Goal: Check status: Check status

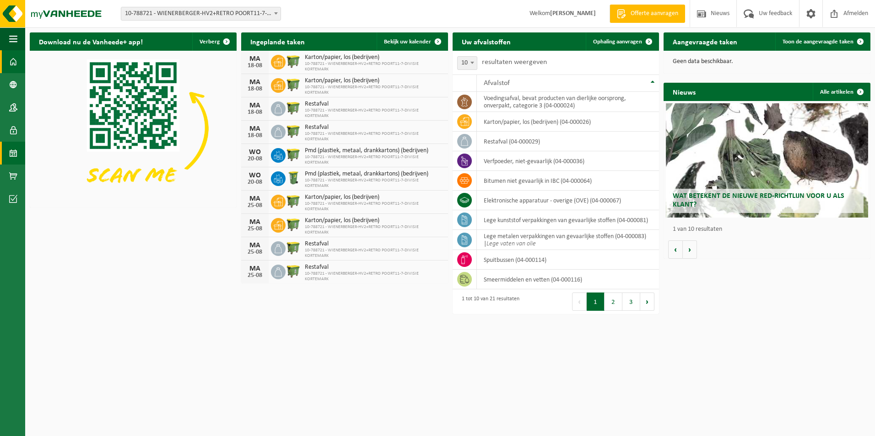
click at [13, 150] on span at bounding box center [13, 153] width 8 height 23
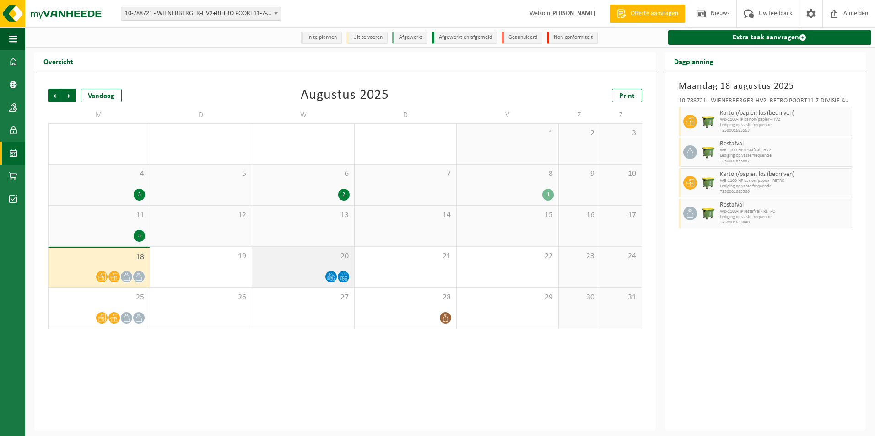
click at [288, 280] on div at bounding box center [303, 277] width 92 height 12
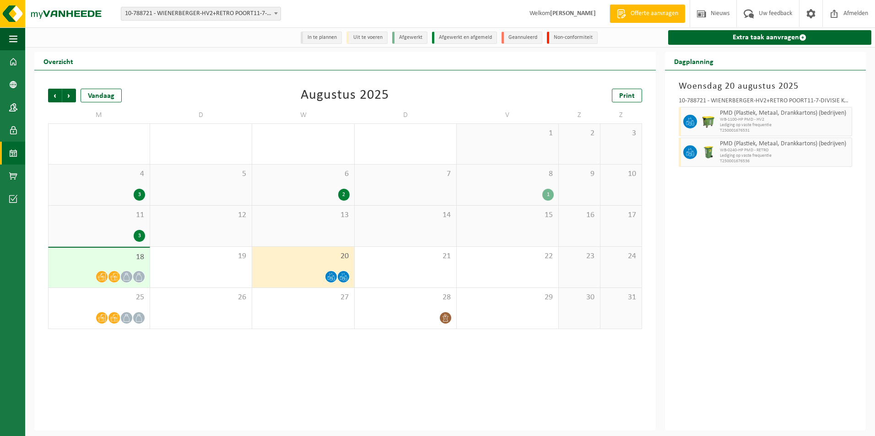
click at [140, 236] on div "3" at bounding box center [139, 236] width 11 height 12
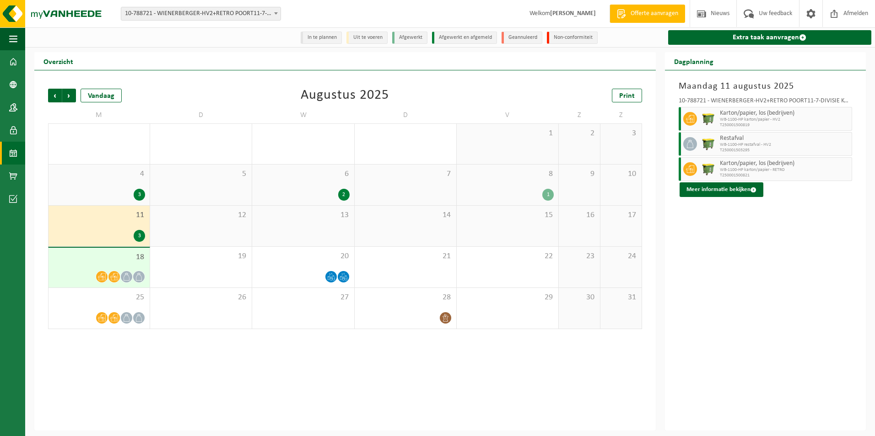
click at [197, 227] on div "12" at bounding box center [201, 226] width 102 height 41
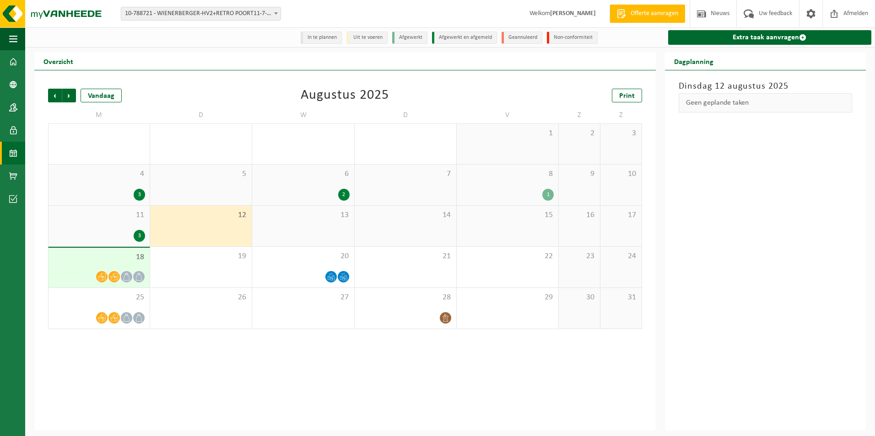
click at [288, 232] on div "13" at bounding box center [303, 226] width 102 height 41
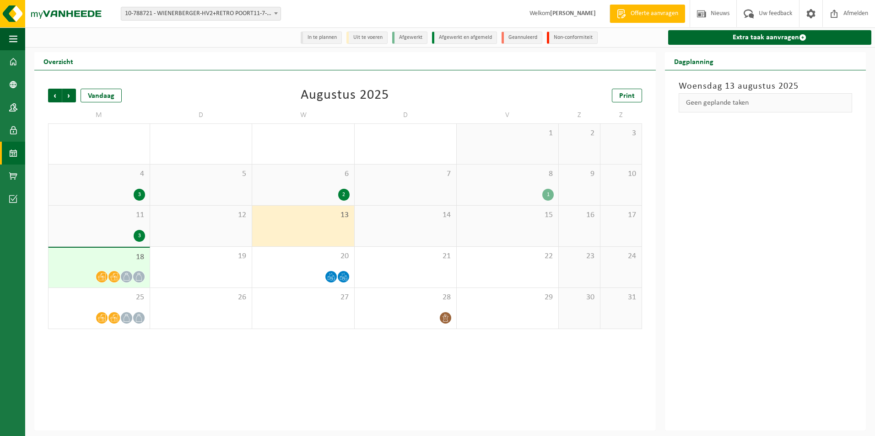
click at [361, 224] on div "14" at bounding box center [406, 226] width 102 height 41
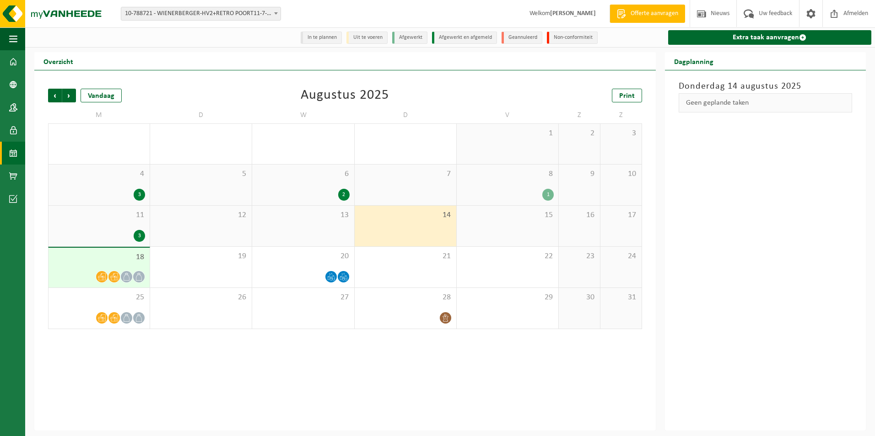
click at [475, 224] on div "15" at bounding box center [508, 226] width 102 height 41
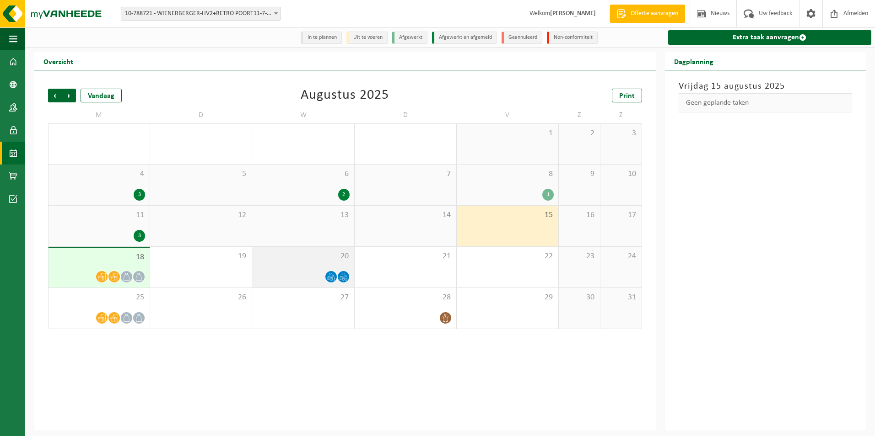
click at [321, 267] on div "20" at bounding box center [303, 267] width 102 height 41
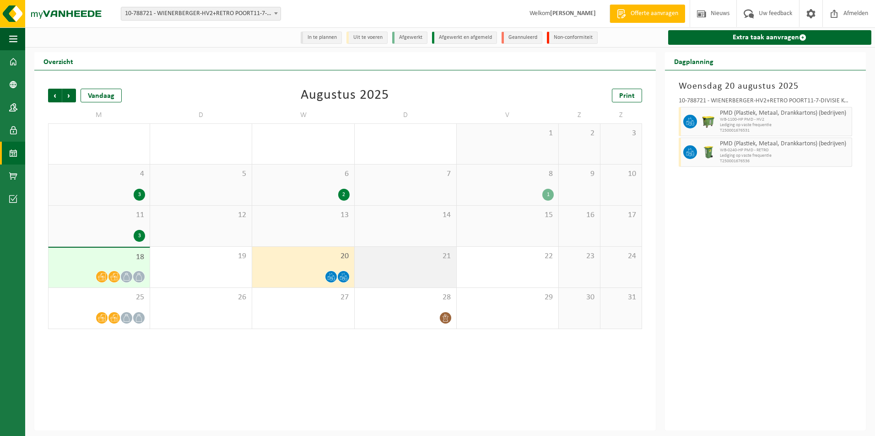
click at [426, 267] on div "21" at bounding box center [406, 267] width 102 height 41
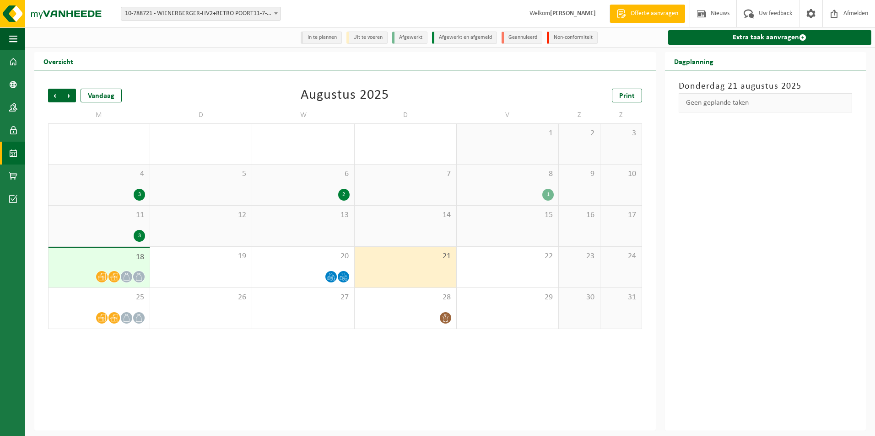
click at [554, 201] on div "1" at bounding box center [507, 195] width 92 height 12
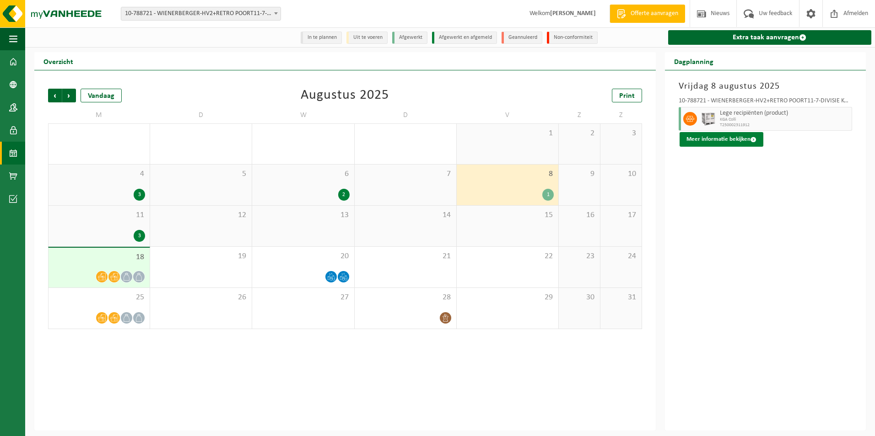
click at [705, 143] on button "Meer informatie bekijken" at bounding box center [721, 139] width 84 height 15
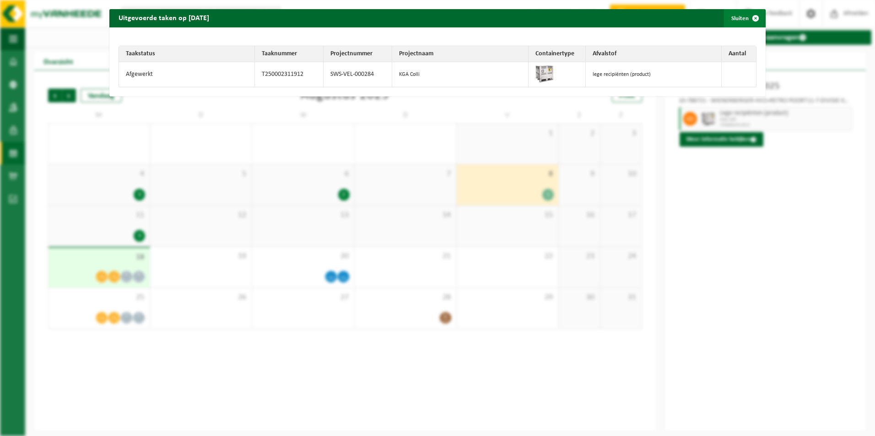
click at [750, 26] on span "button" at bounding box center [755, 18] width 18 height 18
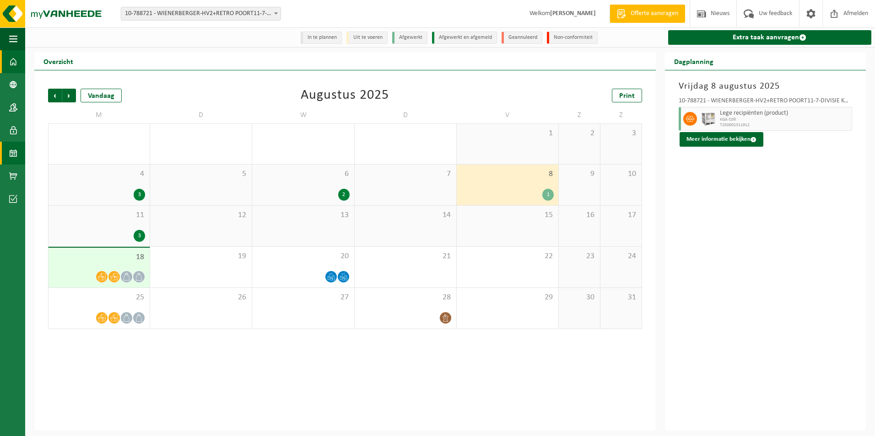
click at [11, 58] on span at bounding box center [13, 61] width 8 height 23
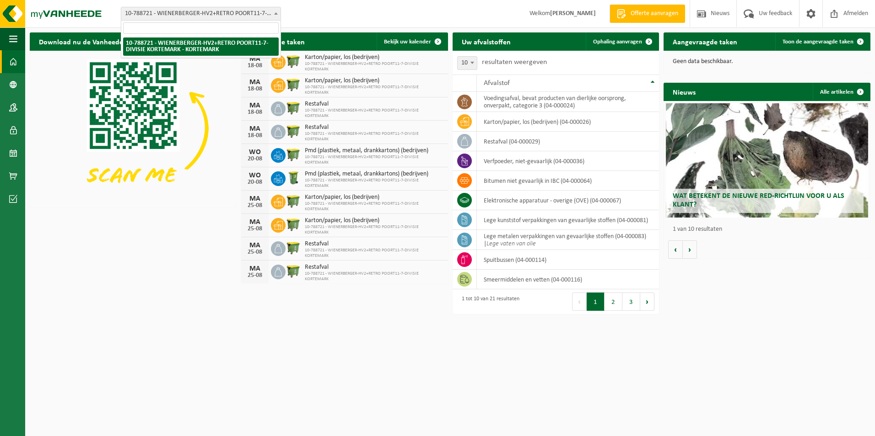
click at [275, 13] on b at bounding box center [276, 13] width 4 height 2
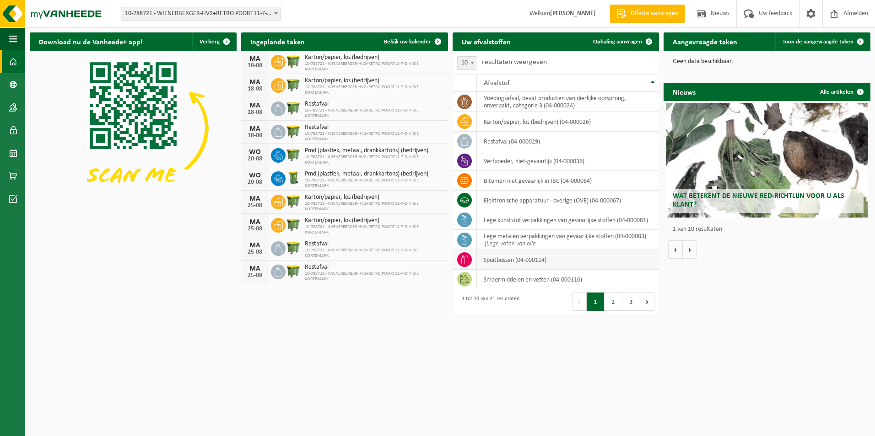
click at [512, 266] on td "spuitbussen (04-000114)" at bounding box center [568, 260] width 183 height 20
click at [510, 259] on td "spuitbussen (04-000114)" at bounding box center [568, 260] width 183 height 20
click at [14, 146] on span at bounding box center [13, 153] width 8 height 23
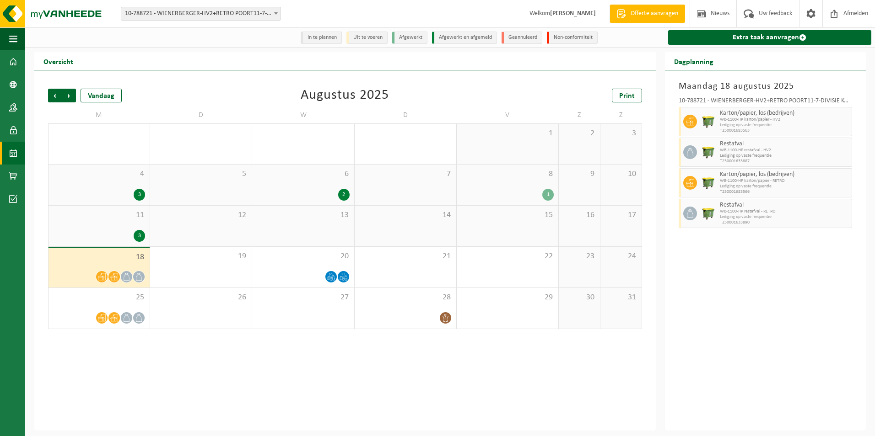
click at [463, 222] on div "15" at bounding box center [508, 226] width 102 height 41
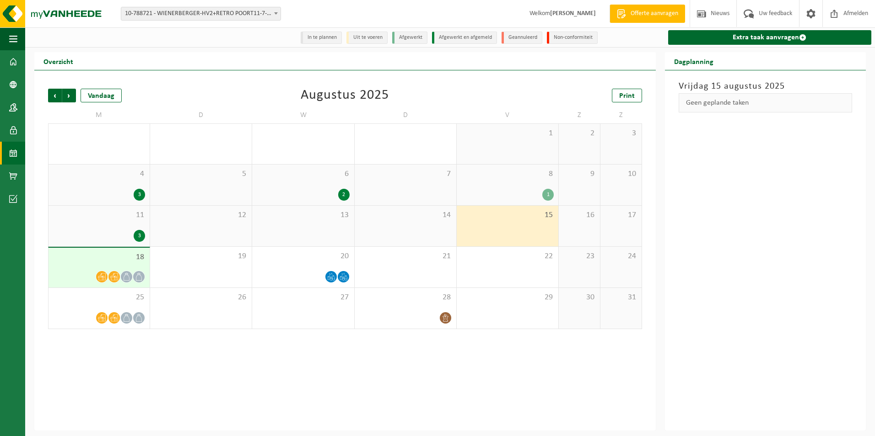
click at [419, 237] on div "14" at bounding box center [406, 226] width 102 height 41
